Goal: Task Accomplishment & Management: Manage account settings

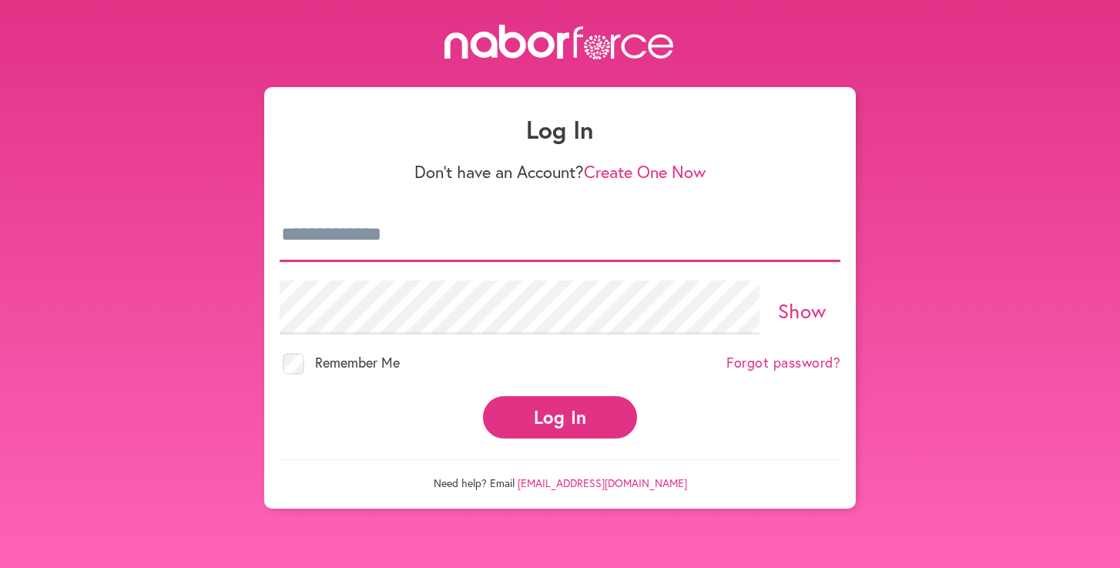
click at [564, 244] on input "email" at bounding box center [560, 235] width 561 height 54
type input "**********"
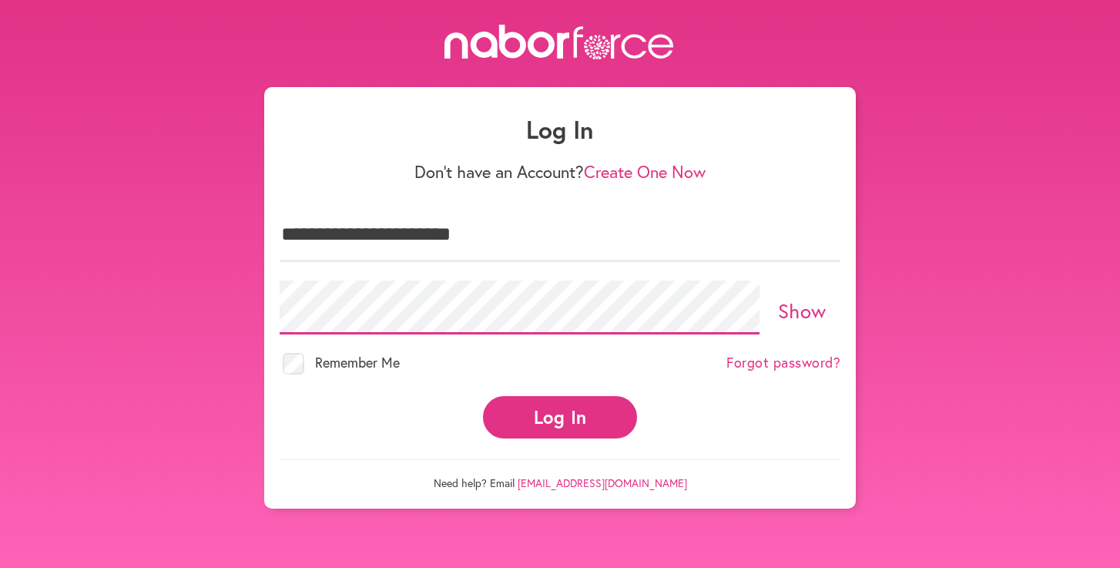
click at [483, 396] on button "Log In" at bounding box center [560, 417] width 154 height 42
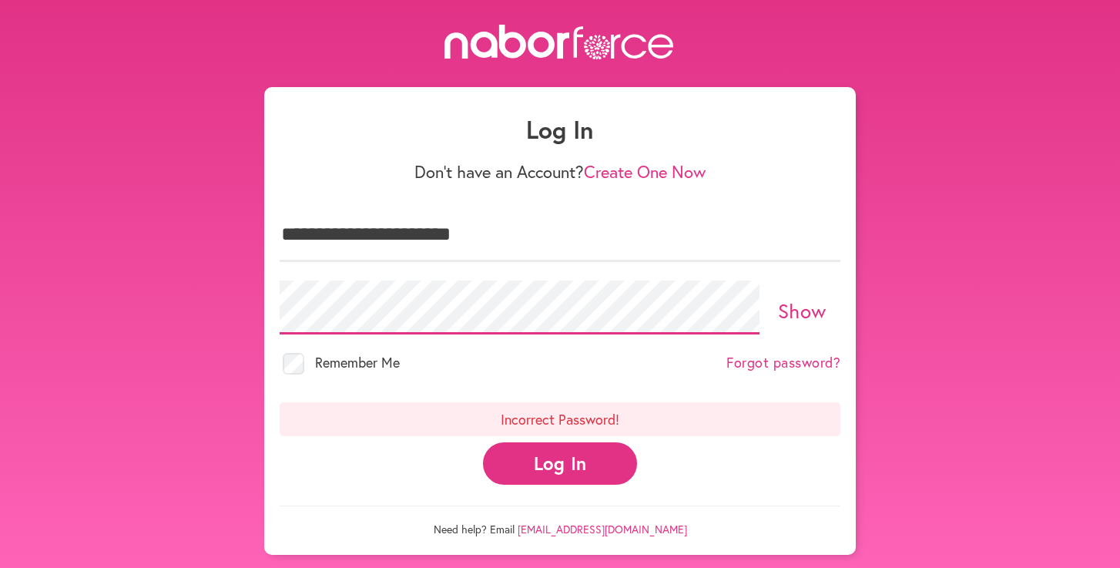
click at [483, 442] on button "Log In" at bounding box center [560, 463] width 154 height 42
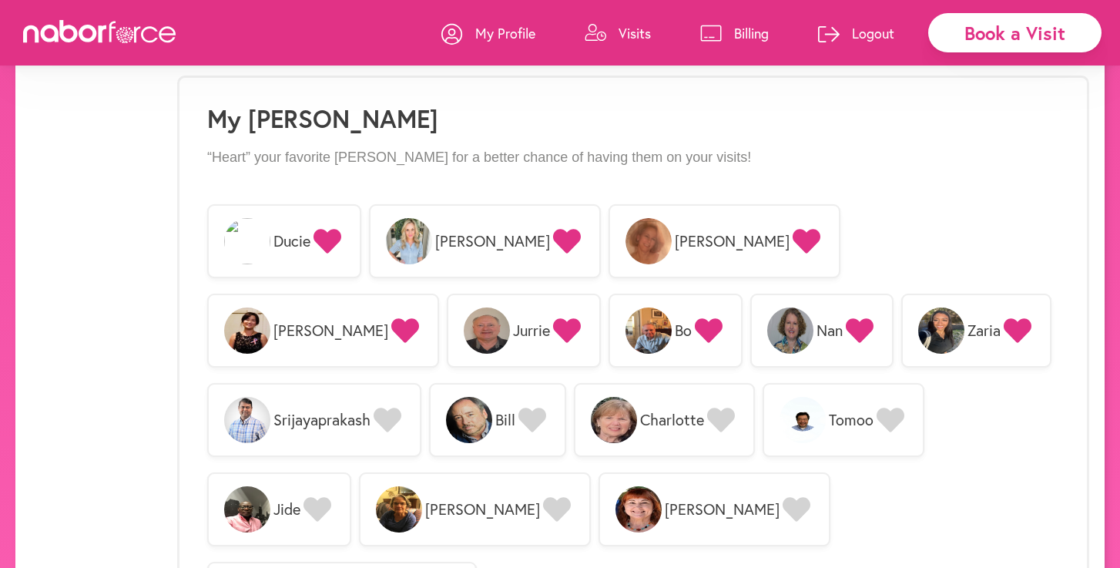
scroll to position [1206, 0]
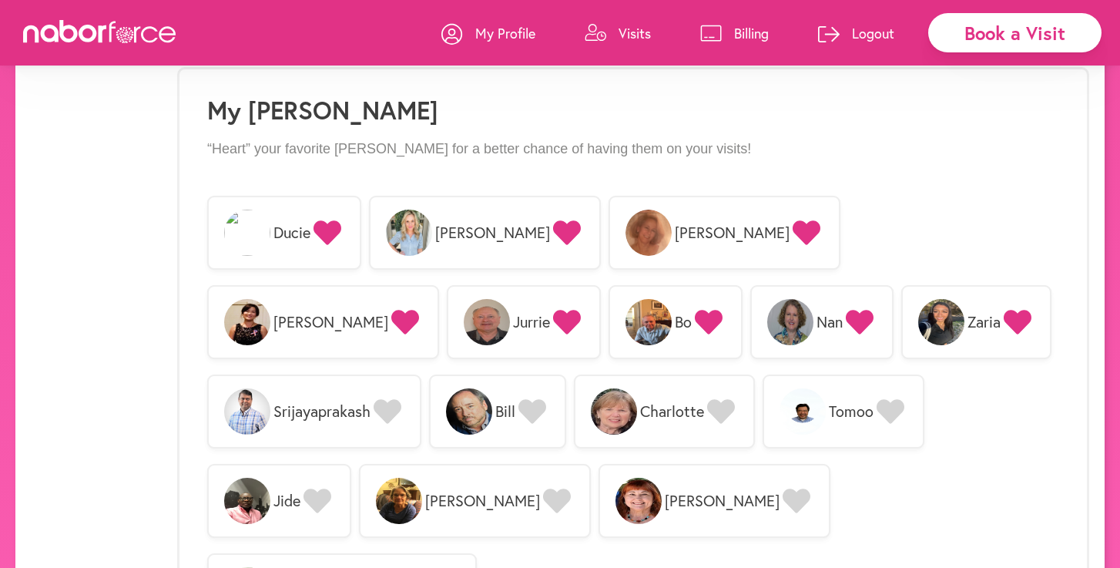
click at [627, 246] on span "[PERSON_NAME]" at bounding box center [725, 233] width 232 height 74
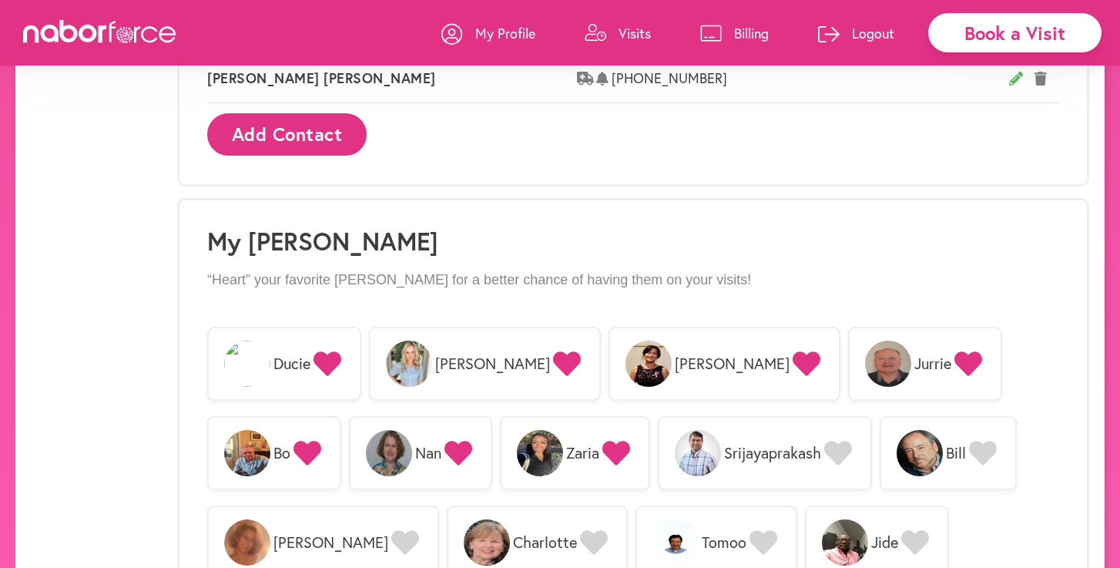
scroll to position [1076, 0]
click at [637, 31] on p "Visits" at bounding box center [635, 33] width 32 height 18
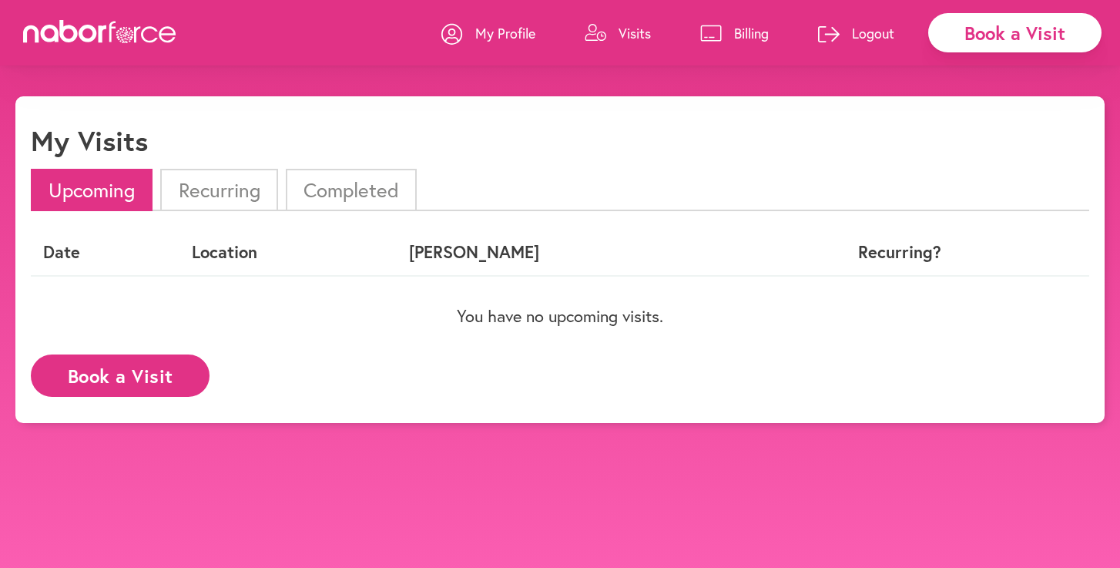
click at [331, 190] on li "Completed" at bounding box center [351, 190] width 131 height 42
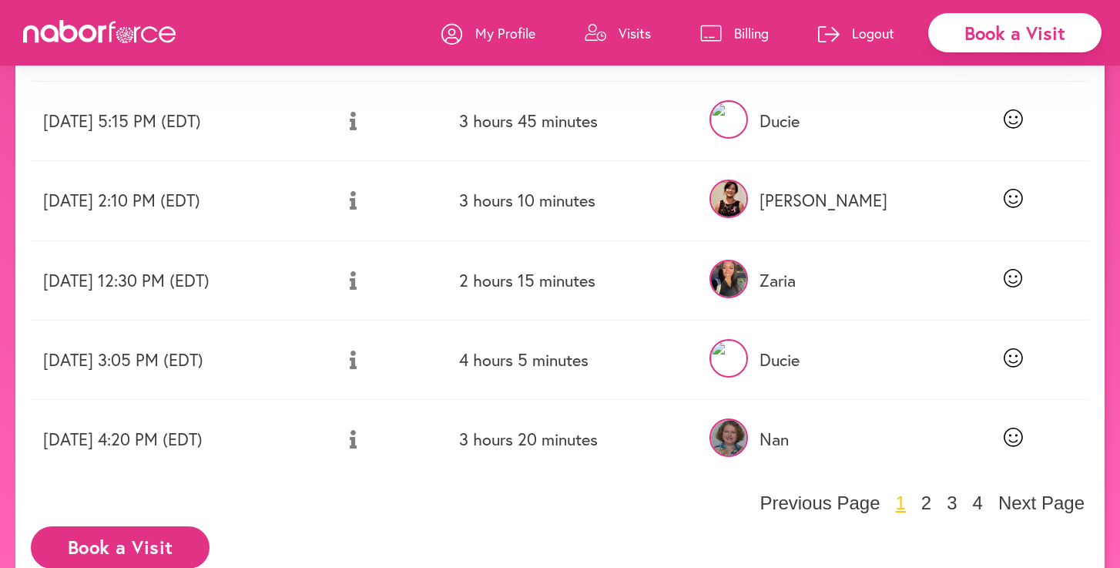
scroll to position [635, 0]
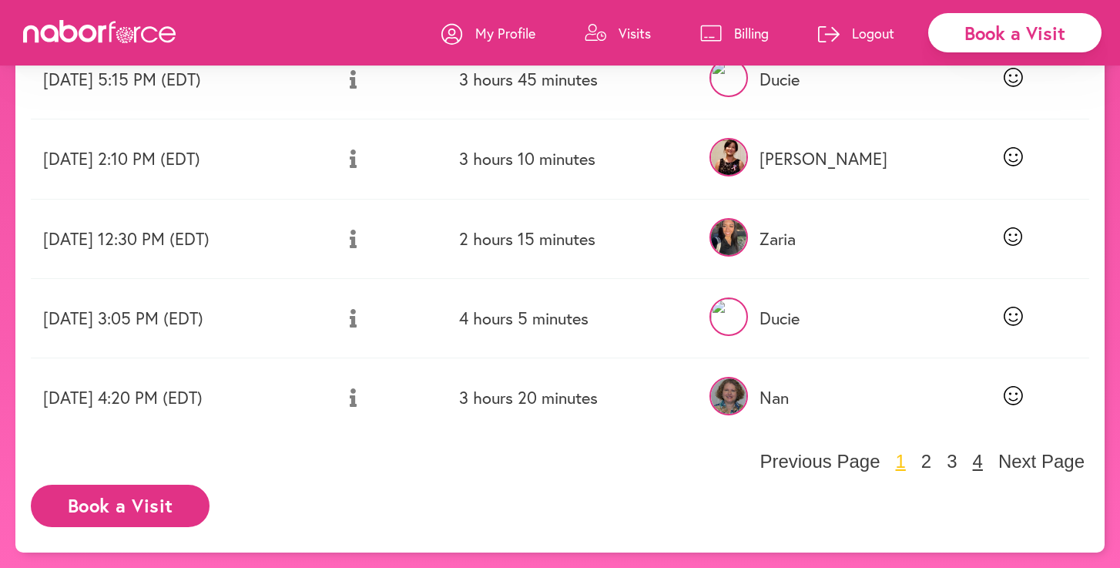
click at [974, 466] on button "4" at bounding box center [977, 461] width 19 height 23
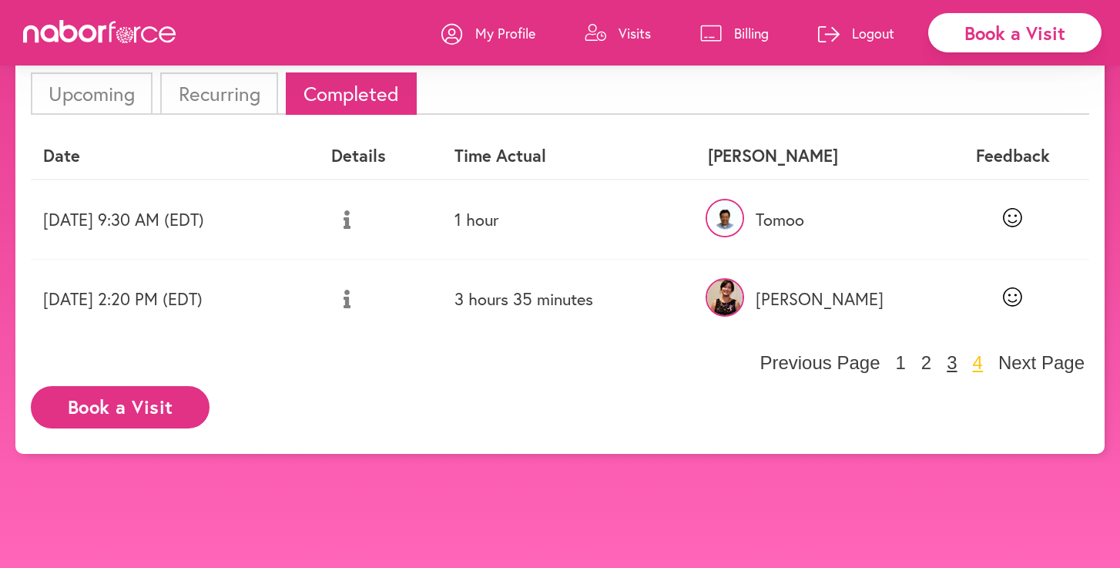
click at [955, 362] on button "3" at bounding box center [951, 362] width 19 height 23
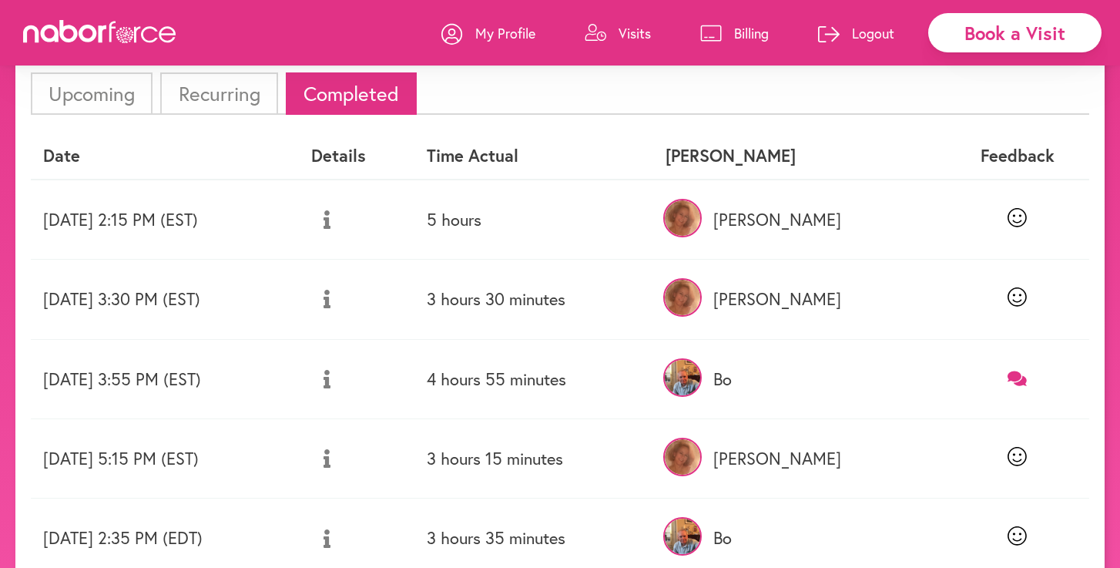
click at [877, 223] on p "[PERSON_NAME]" at bounding box center [800, 220] width 268 height 20
click at [702, 222] on img at bounding box center [682, 218] width 39 height 39
click at [1014, 221] on icon at bounding box center [1017, 217] width 19 height 19
click at [1012, 294] on icon at bounding box center [1017, 296] width 19 height 19
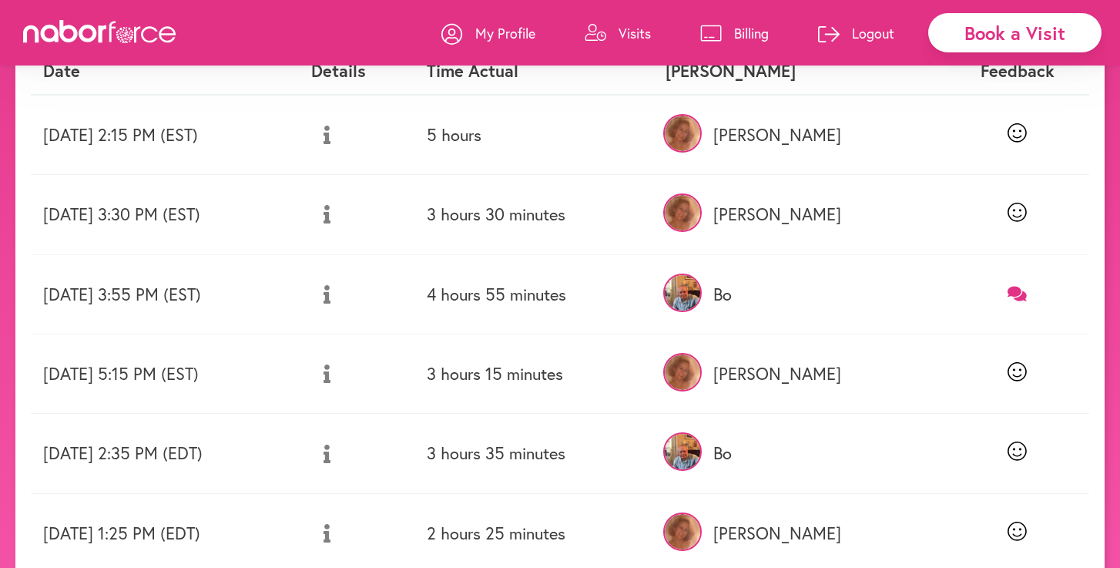
scroll to position [268, 0]
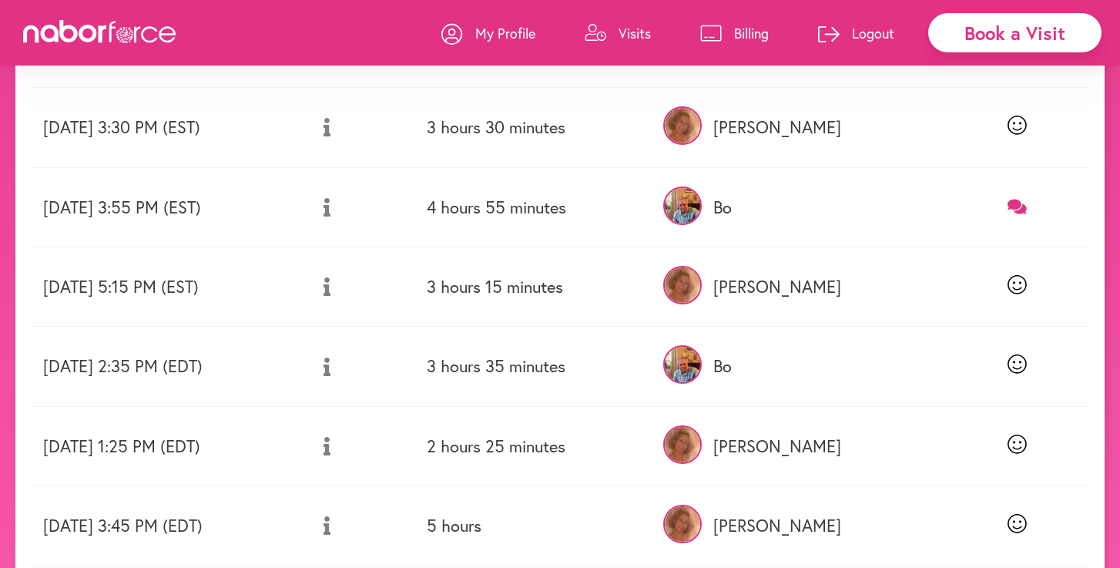
click at [1012, 287] on icon at bounding box center [1017, 284] width 19 height 19
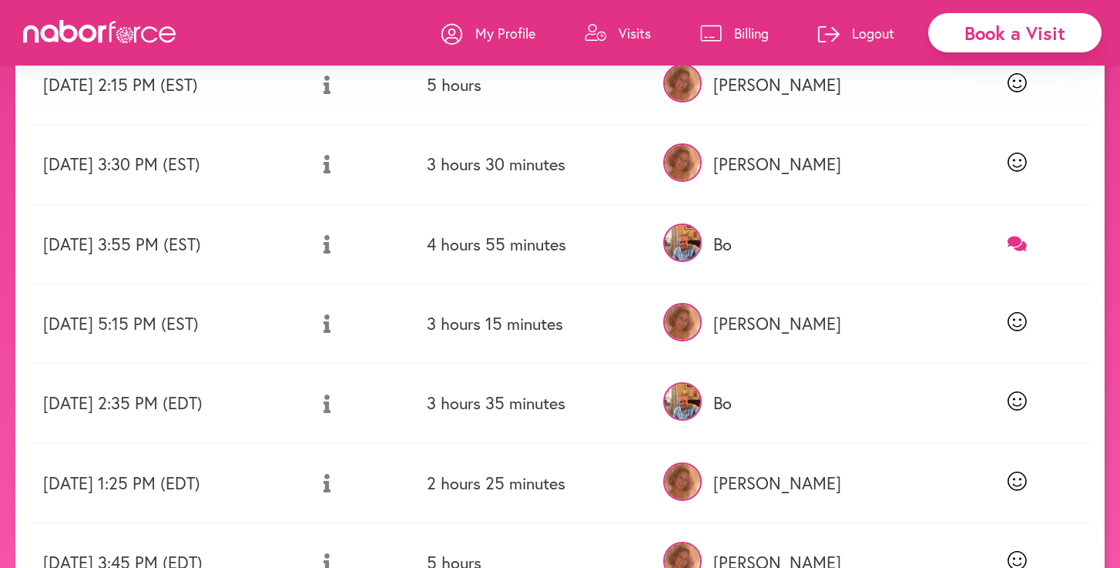
scroll to position [0, 0]
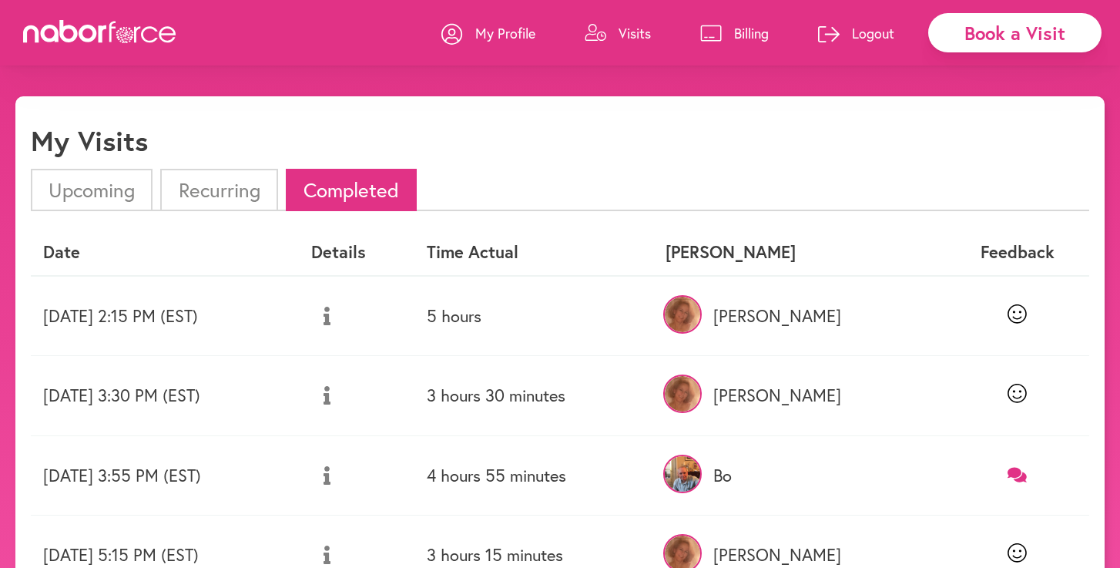
click at [203, 186] on li "Recurring" at bounding box center [218, 190] width 117 height 42
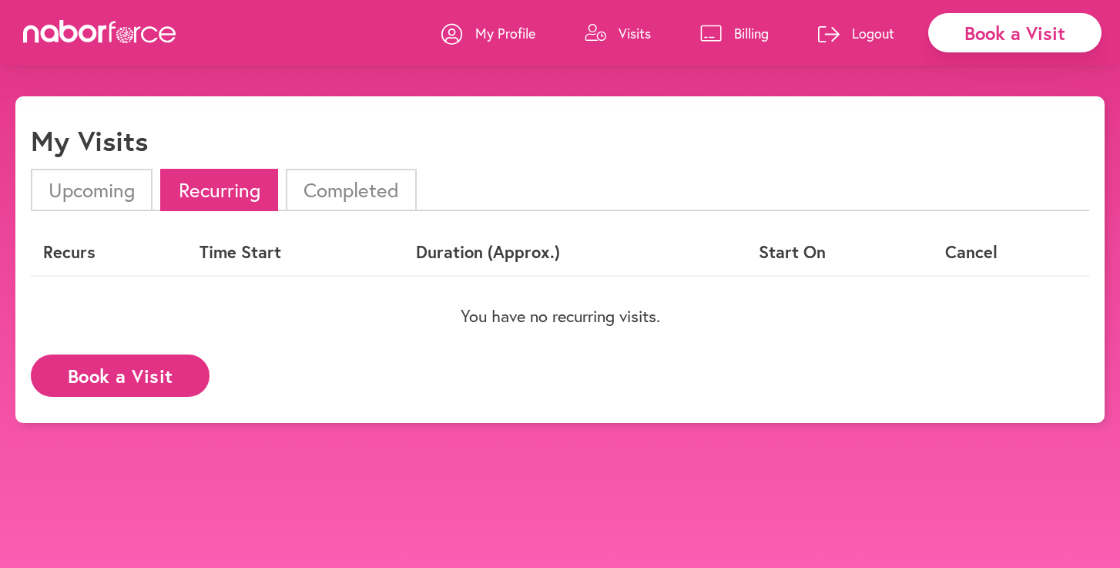
click at [612, 28] on link "Visits" at bounding box center [618, 33] width 66 height 46
click at [636, 36] on p "Visits" at bounding box center [635, 33] width 32 height 18
click at [388, 189] on li "Completed" at bounding box center [351, 190] width 131 height 42
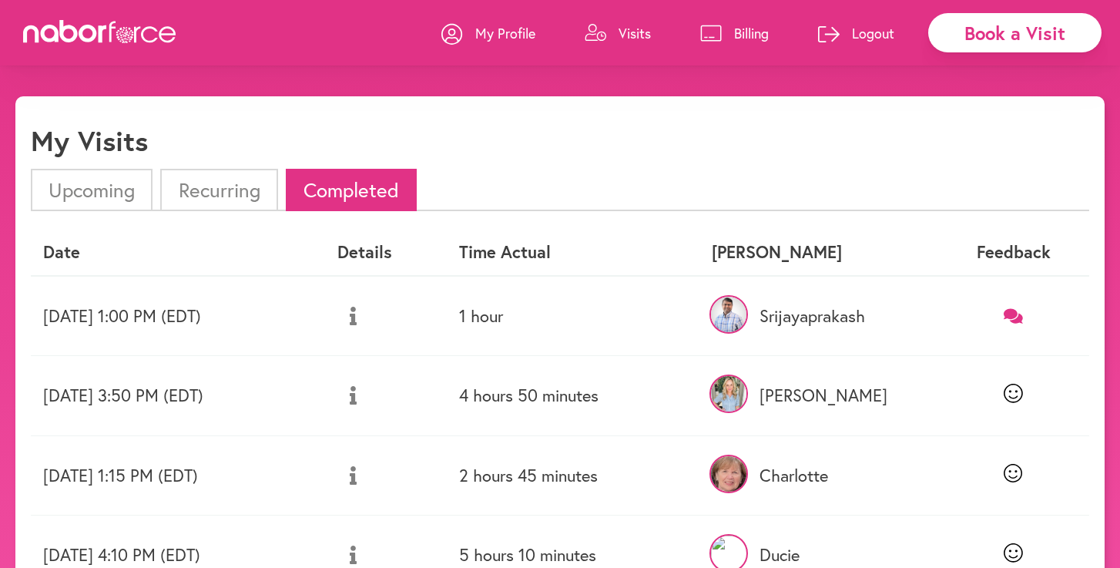
click at [518, 30] on p "My Profile" at bounding box center [505, 33] width 60 height 18
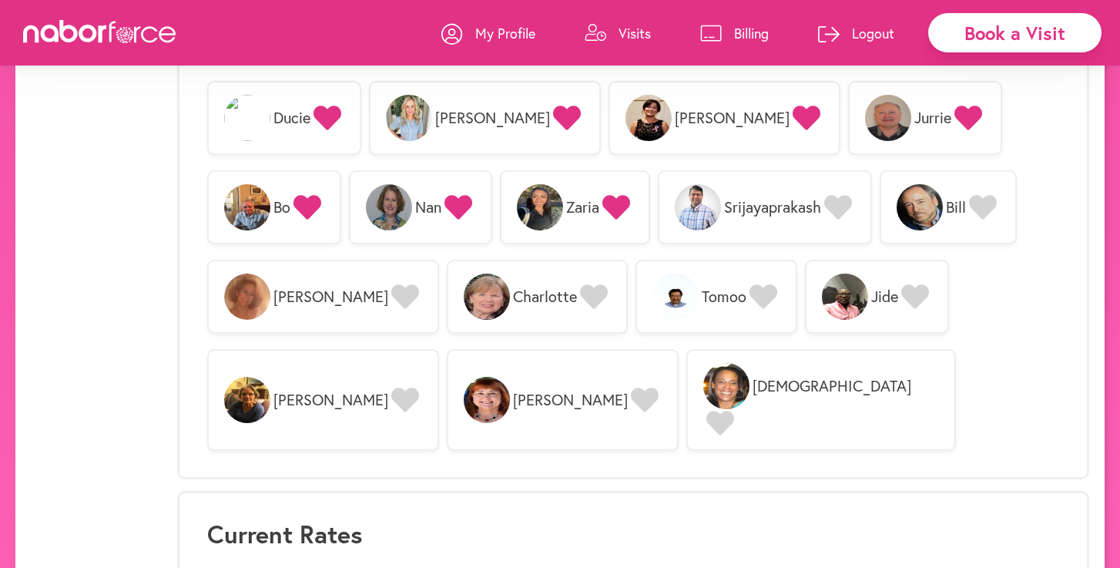
scroll to position [1324, 0]
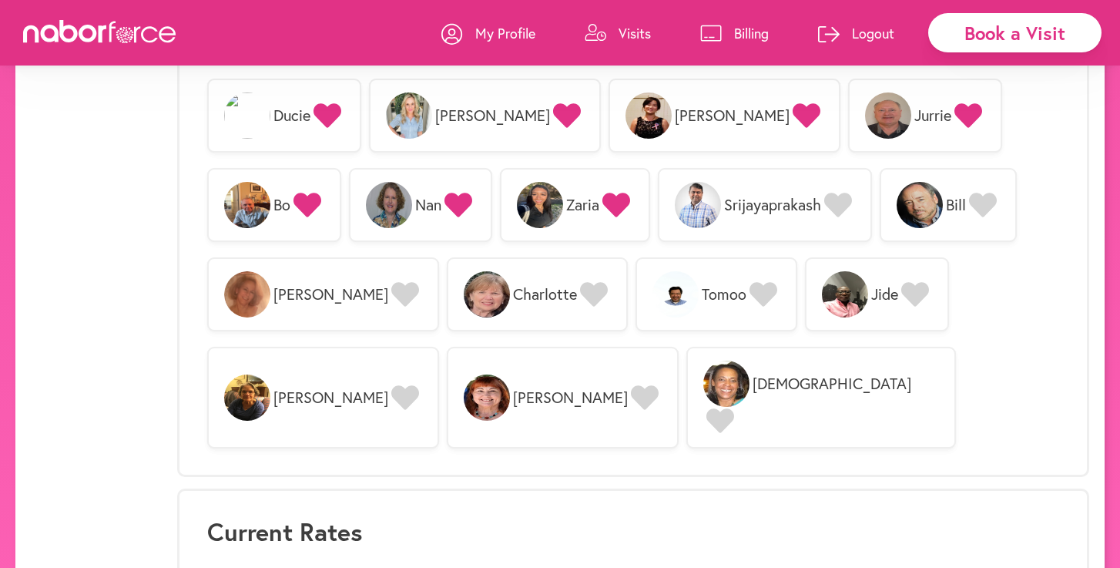
click at [419, 280] on icon at bounding box center [405, 294] width 28 height 28
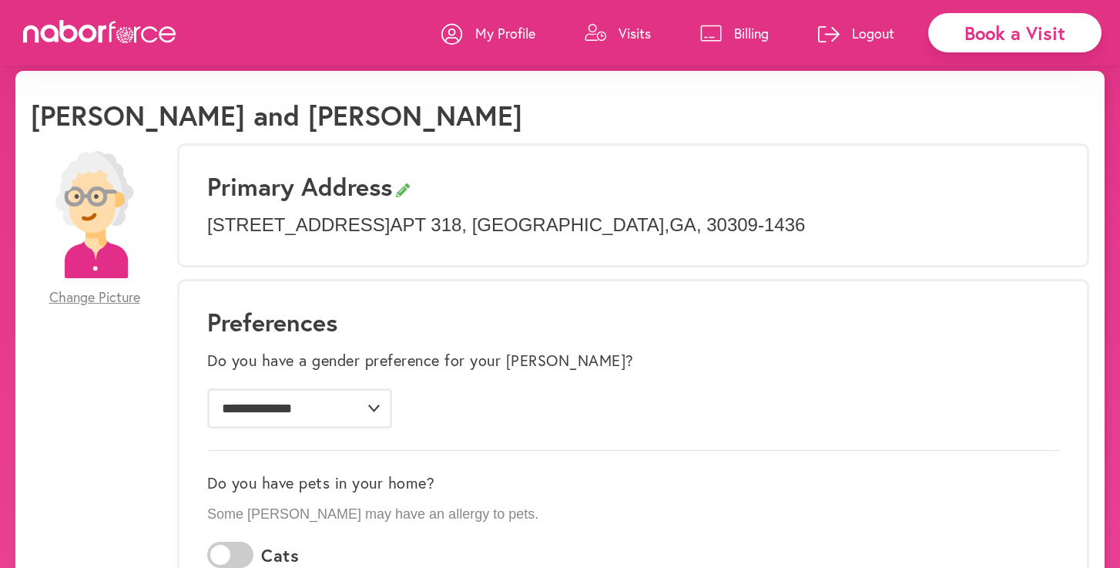
scroll to position [22, 0]
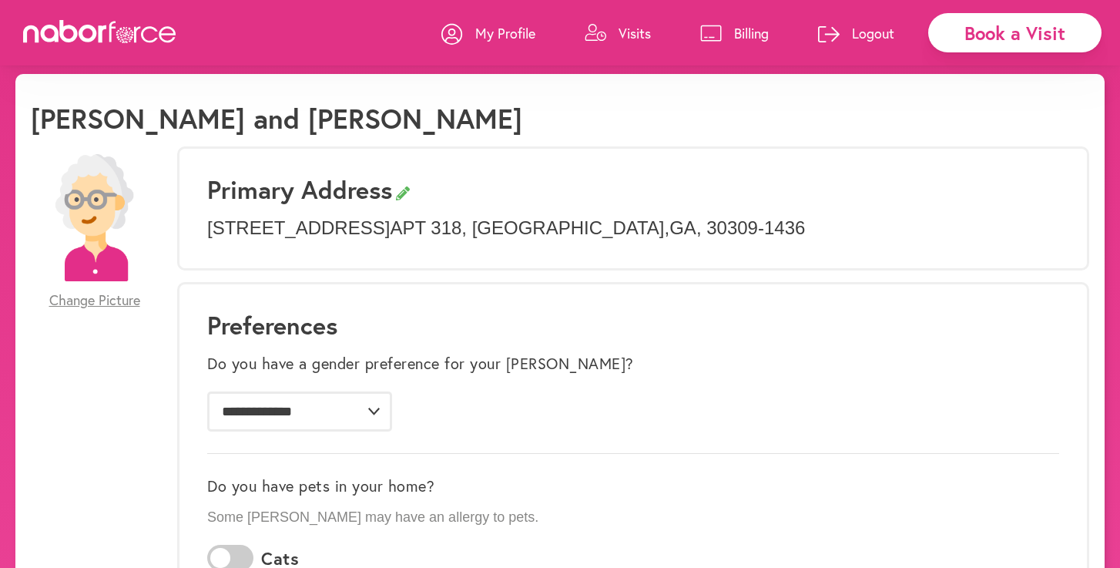
click at [519, 34] on p "My Profile" at bounding box center [505, 33] width 60 height 18
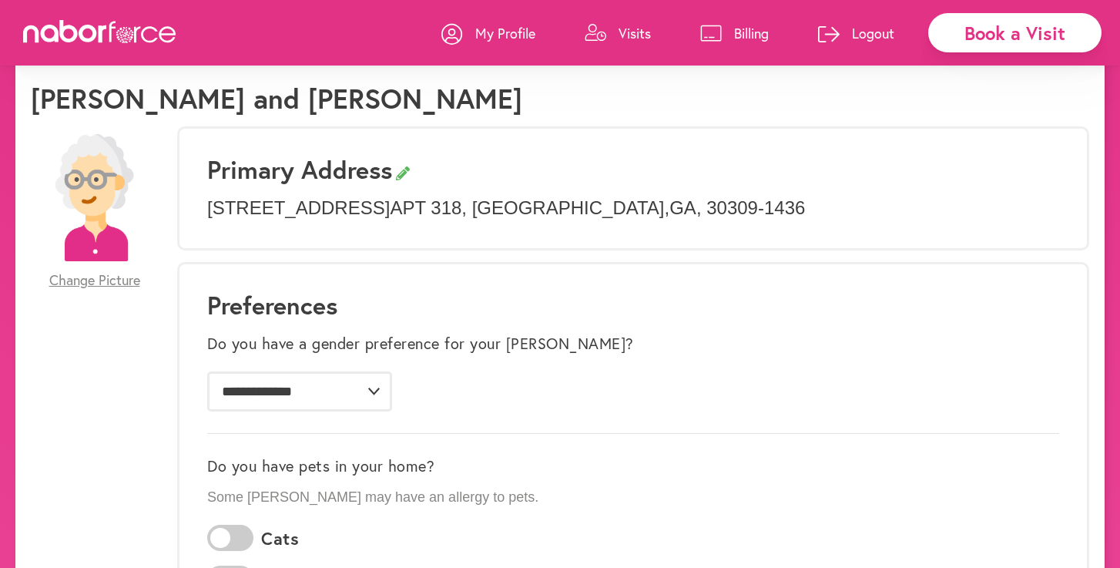
scroll to position [31, 0]
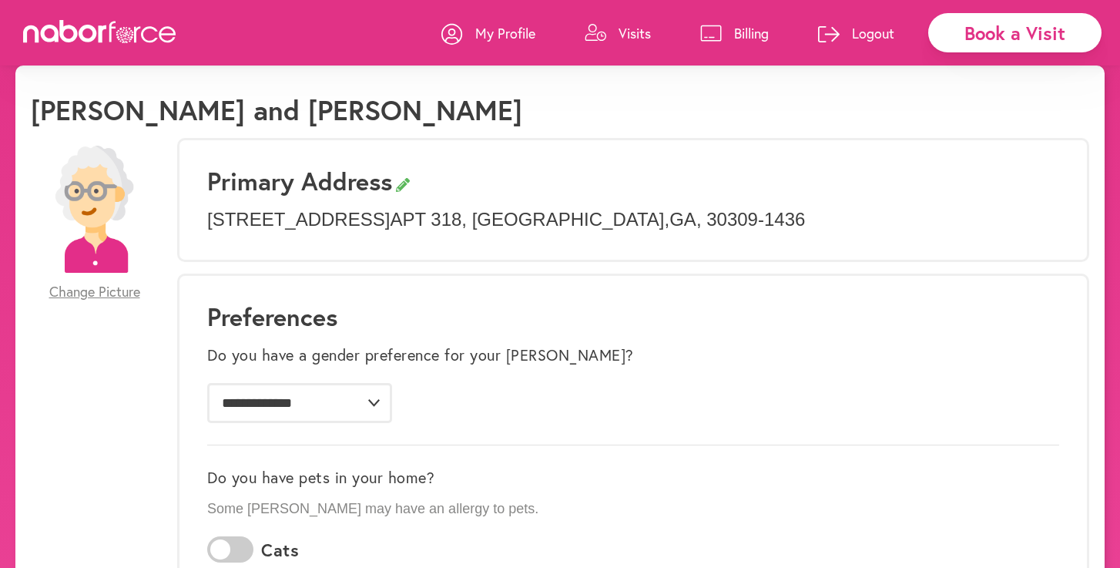
click at [854, 36] on p "Logout" at bounding box center [873, 33] width 42 height 18
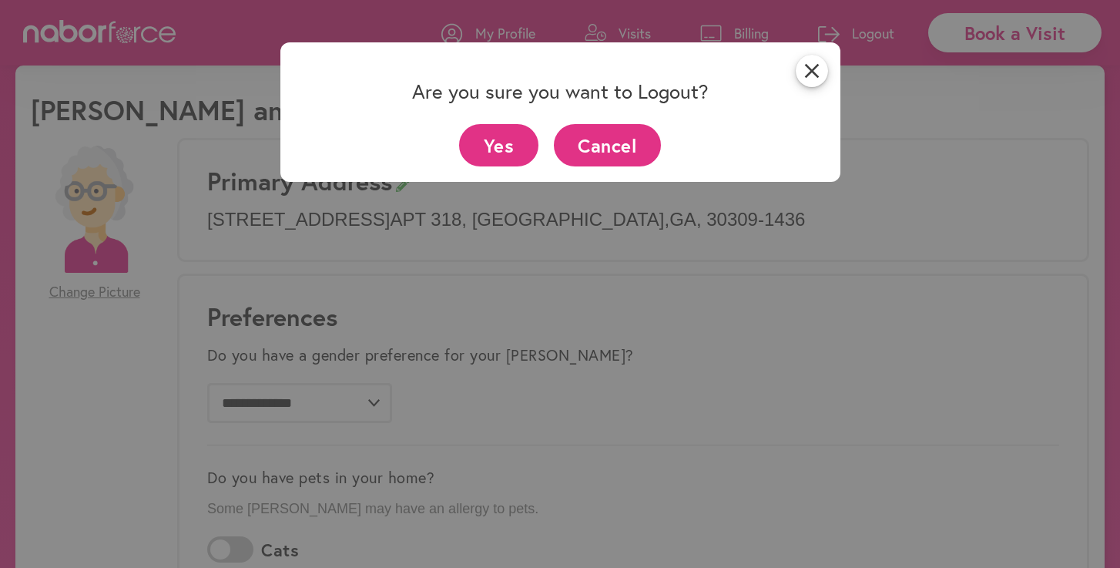
click at [529, 149] on button "Yes" at bounding box center [498, 145] width 79 height 42
